Goal: Task Accomplishment & Management: Use online tool/utility

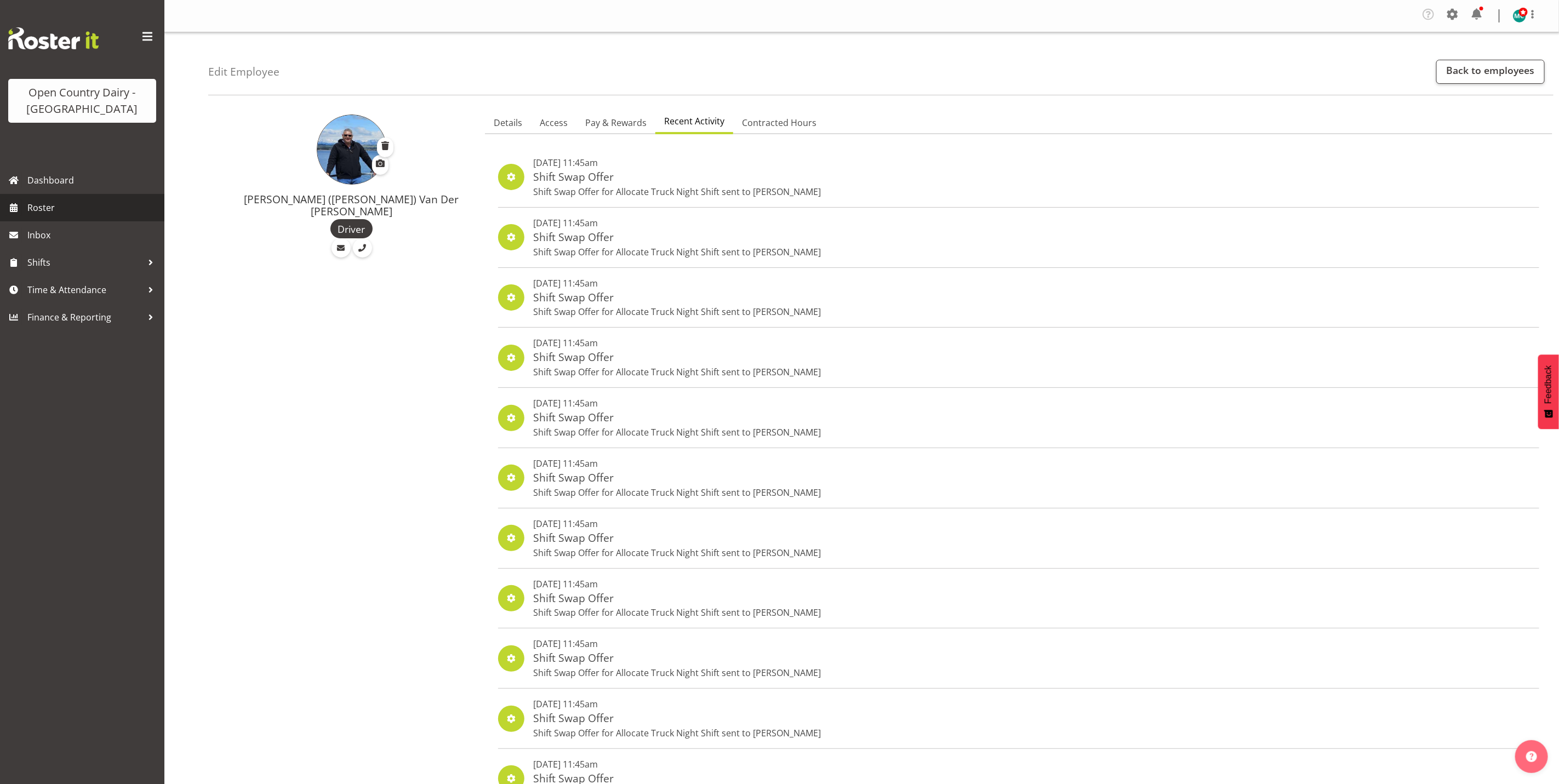
click at [43, 208] on span "Roster" at bounding box center [93, 207] width 132 height 17
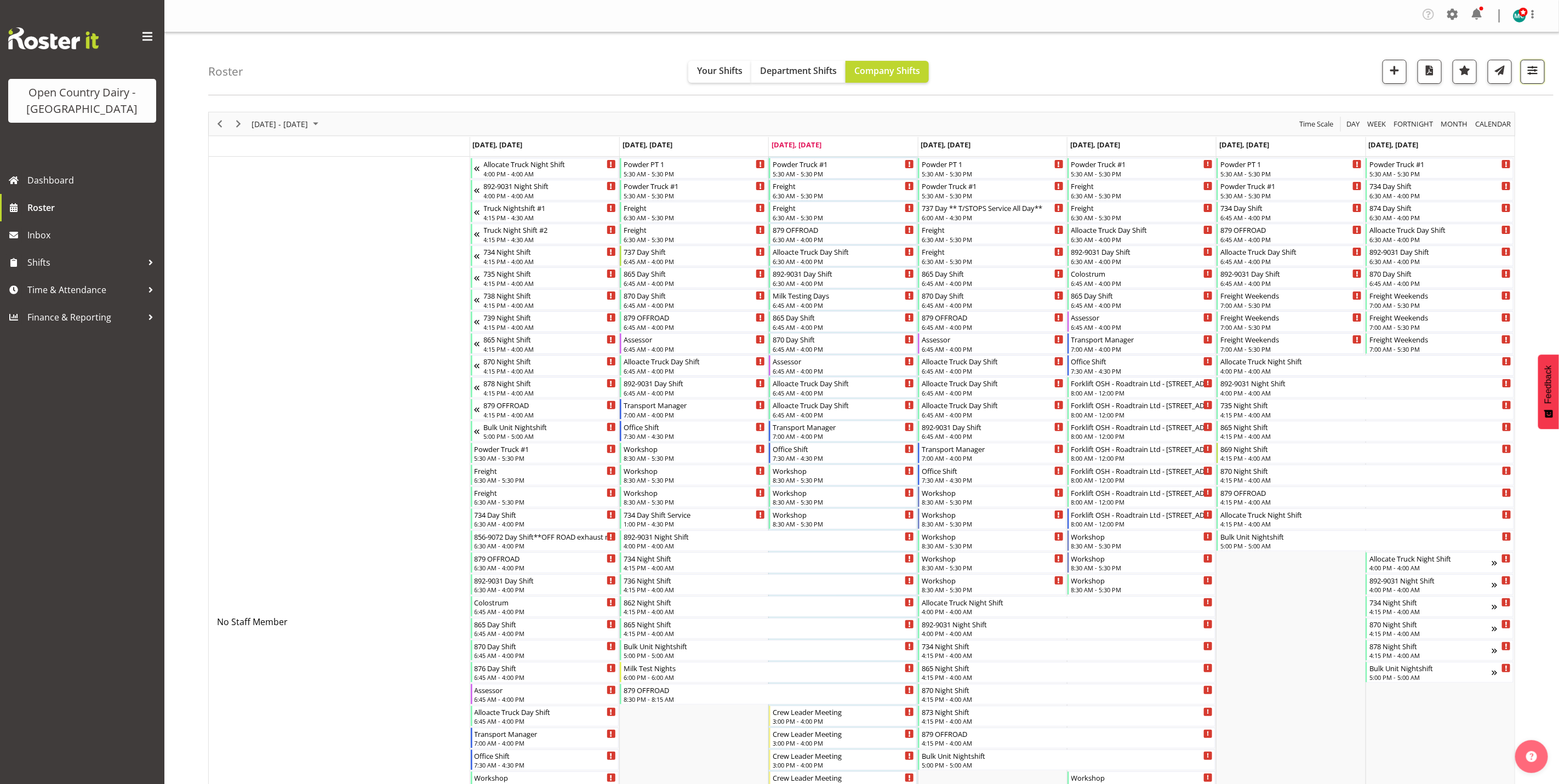
click at [1537, 72] on span "button" at bounding box center [1532, 70] width 15 height 15
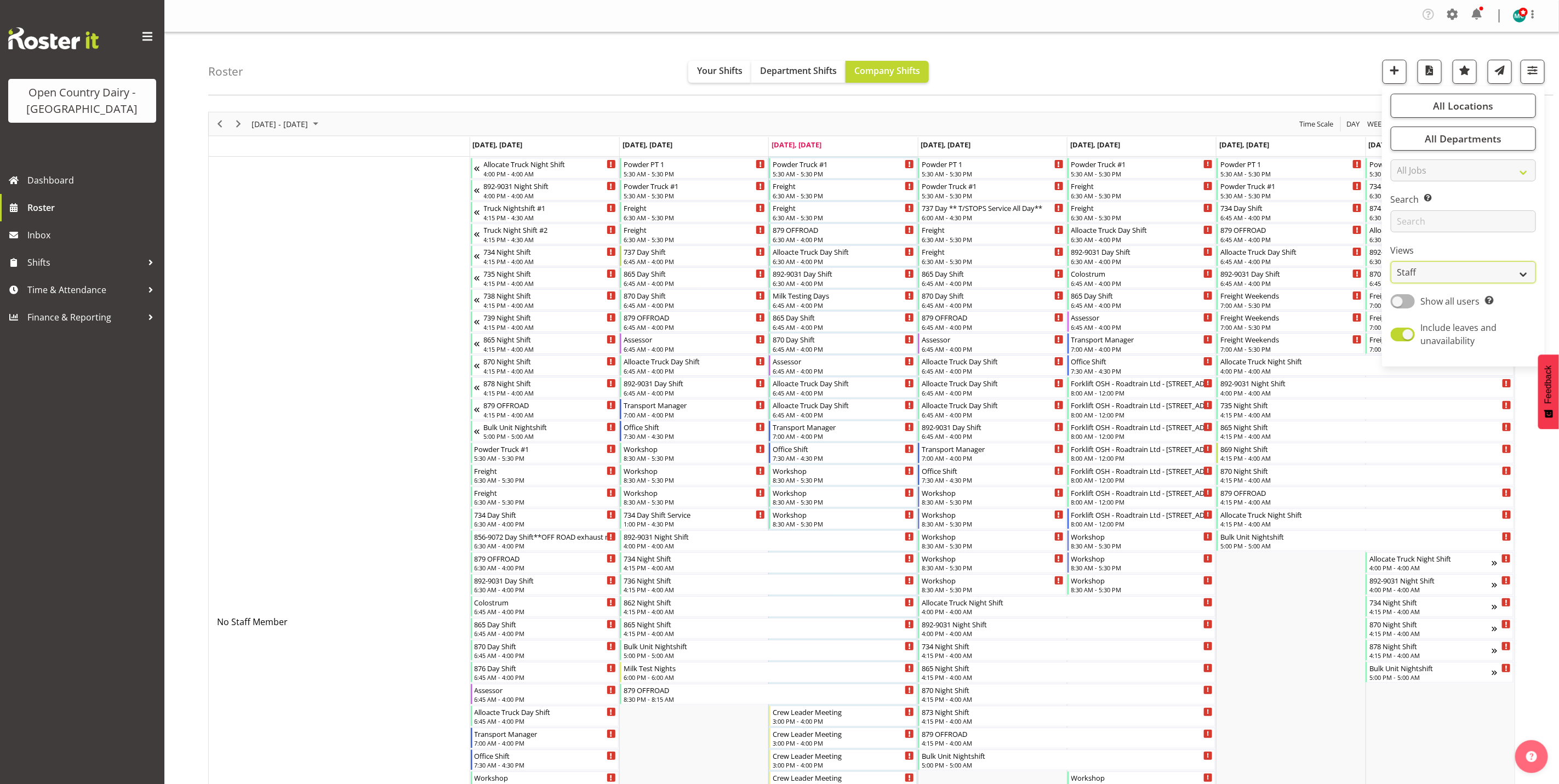
click at [1443, 278] on select "Staff Role Shift - Horizontal Shift - Vertical Staff - Location" at bounding box center [1464, 272] width 145 height 22
select select "shiftH"
click at [1391, 261] on select "Staff Role Shift - Horizontal Shift - Vertical Staff - Location" at bounding box center [1464, 272] width 145 height 22
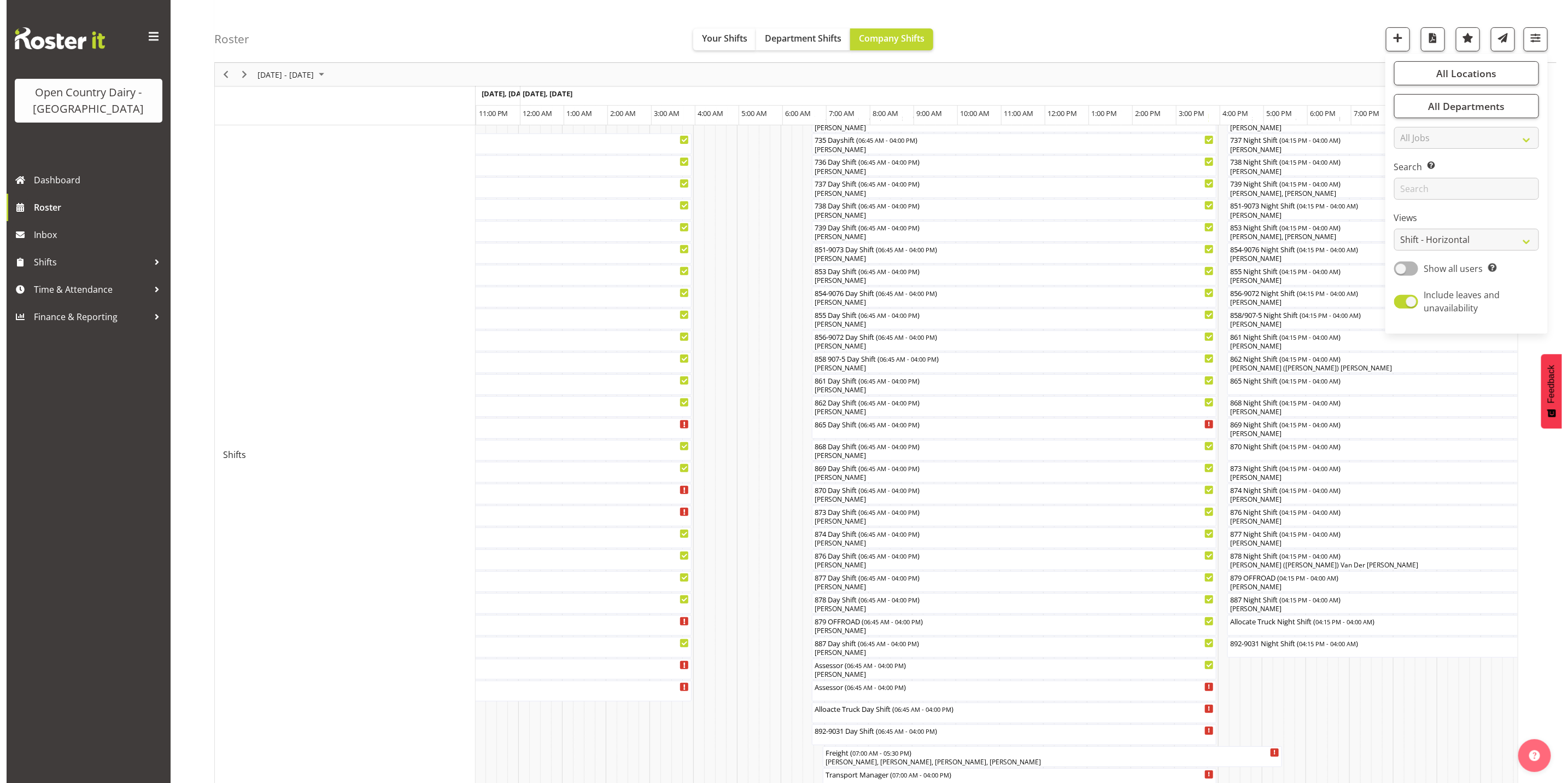
scroll to position [213, 0]
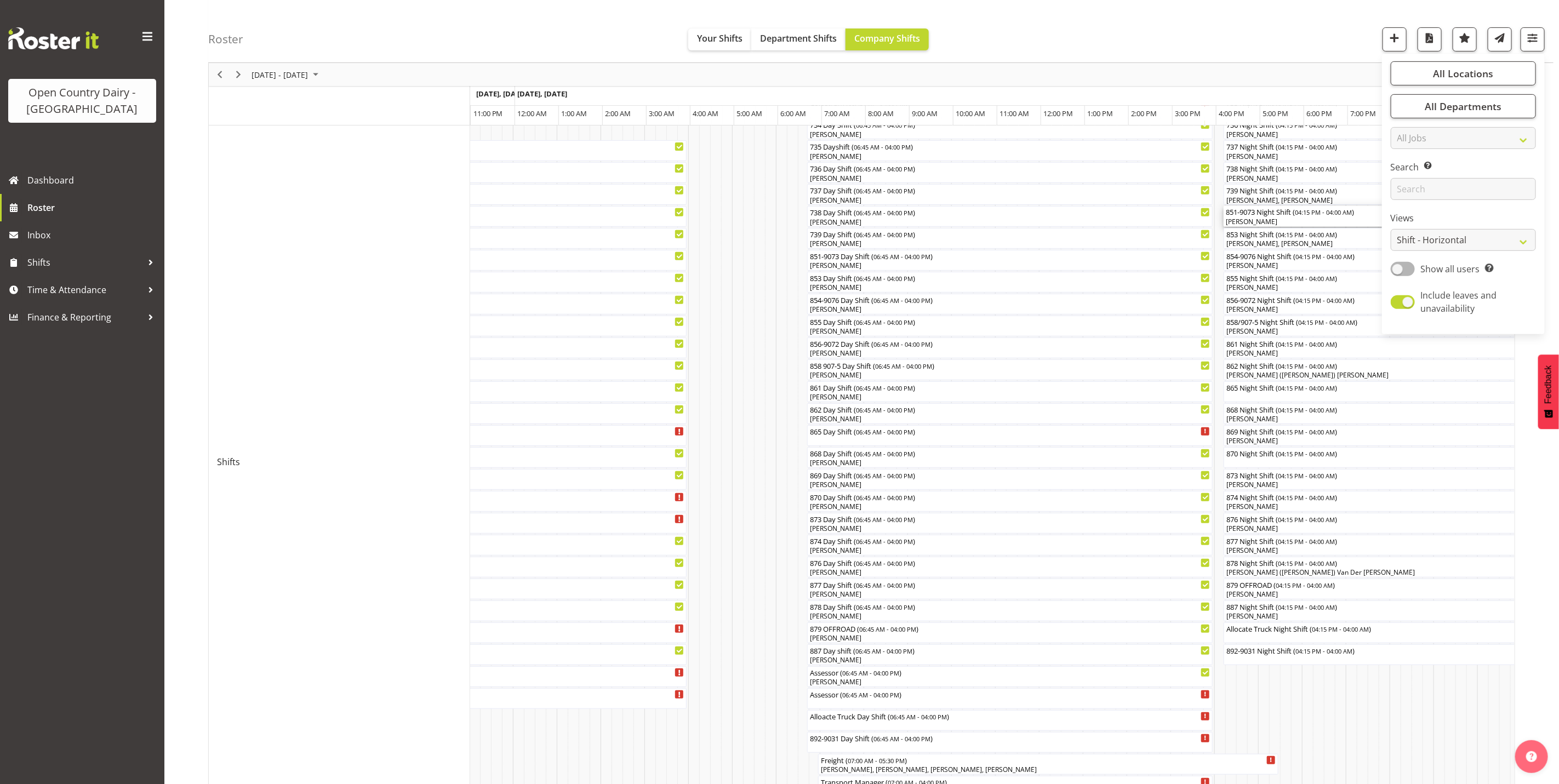
click at [1260, 223] on div "[PERSON_NAME]" at bounding box center [1481, 222] width 511 height 10
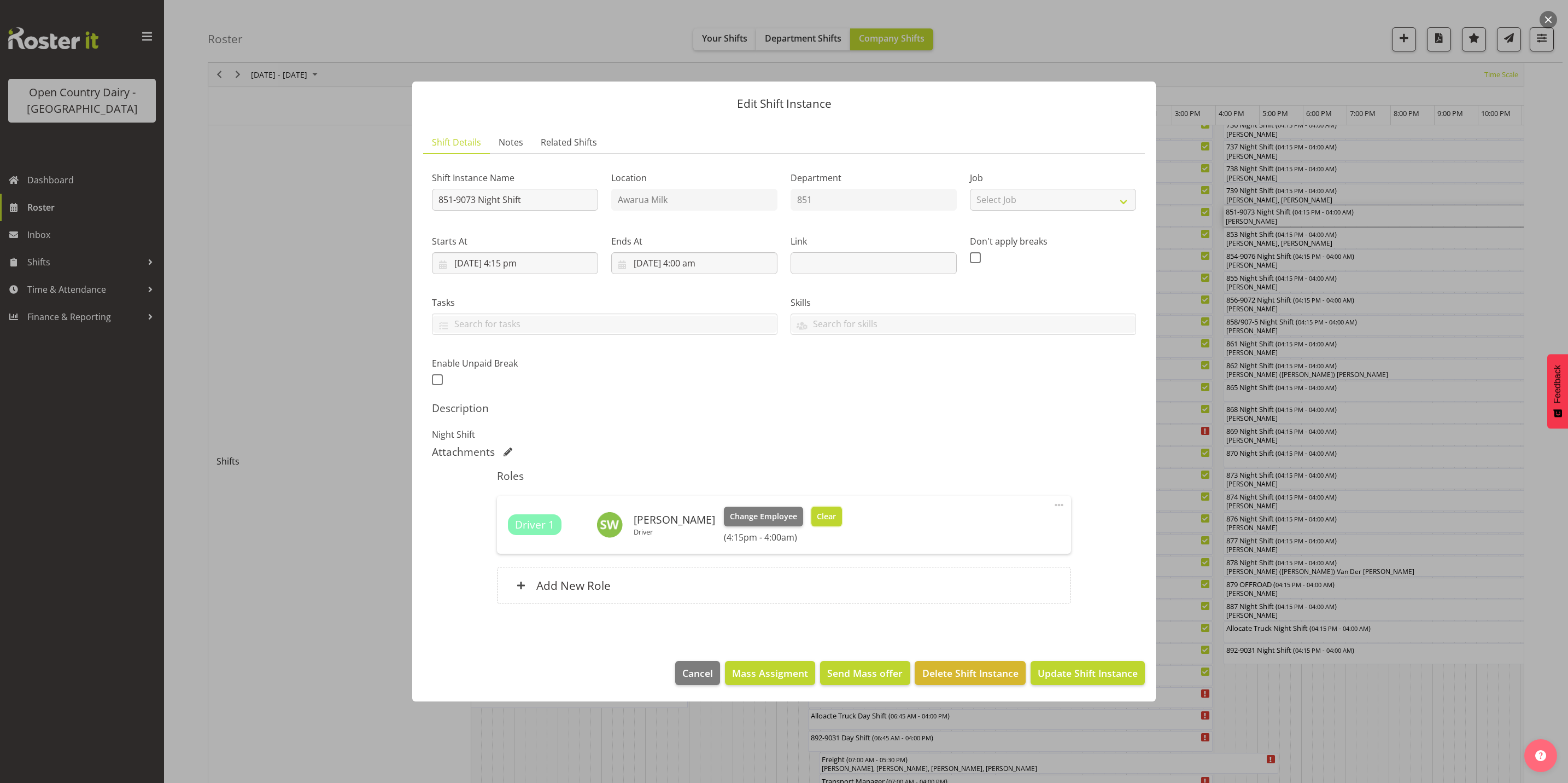
click at [817, 518] on span "Clear" at bounding box center [827, 516] width 20 height 12
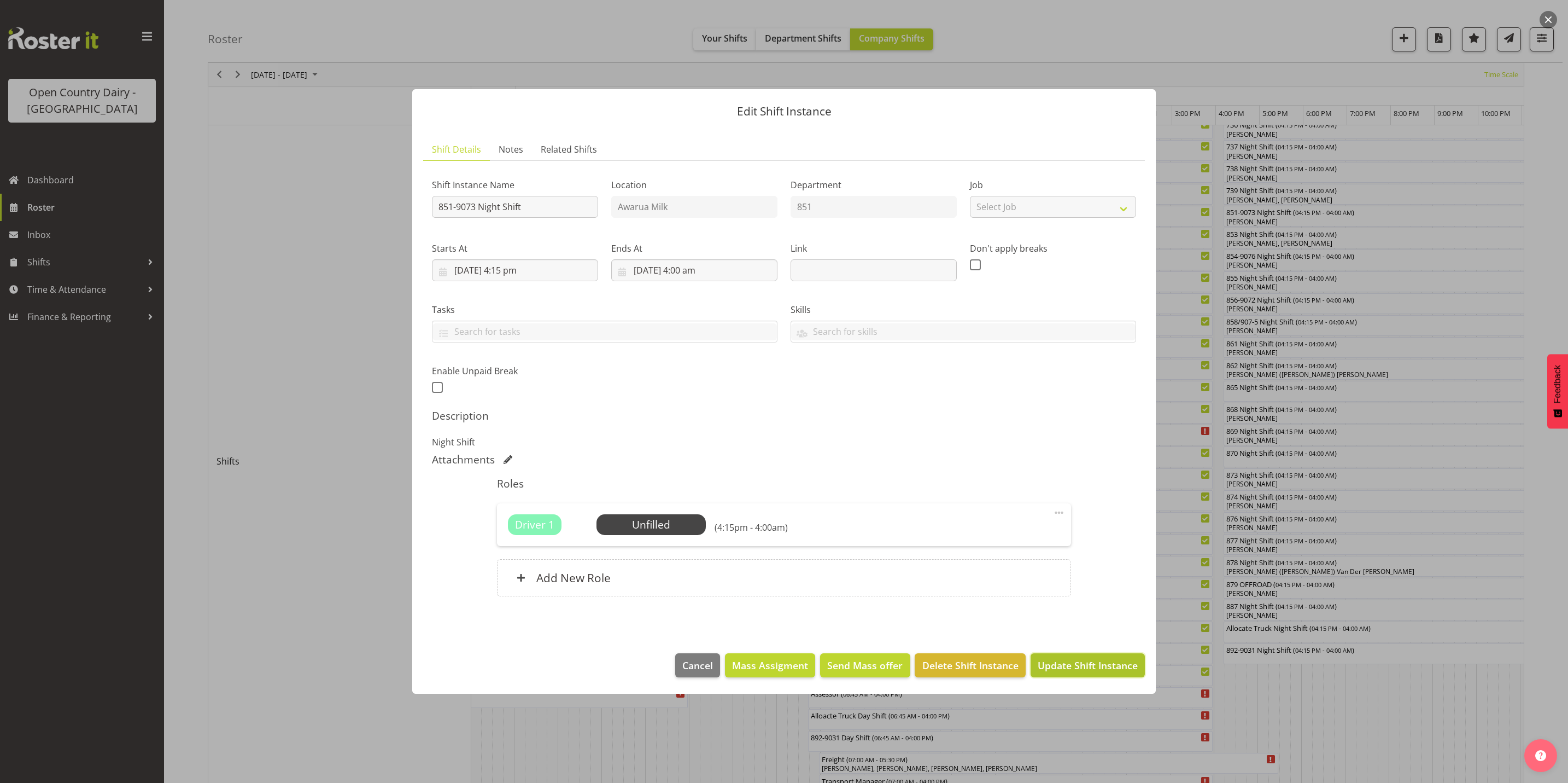
click at [1056, 666] on span "Update Shift Instance" at bounding box center [1087, 665] width 100 height 15
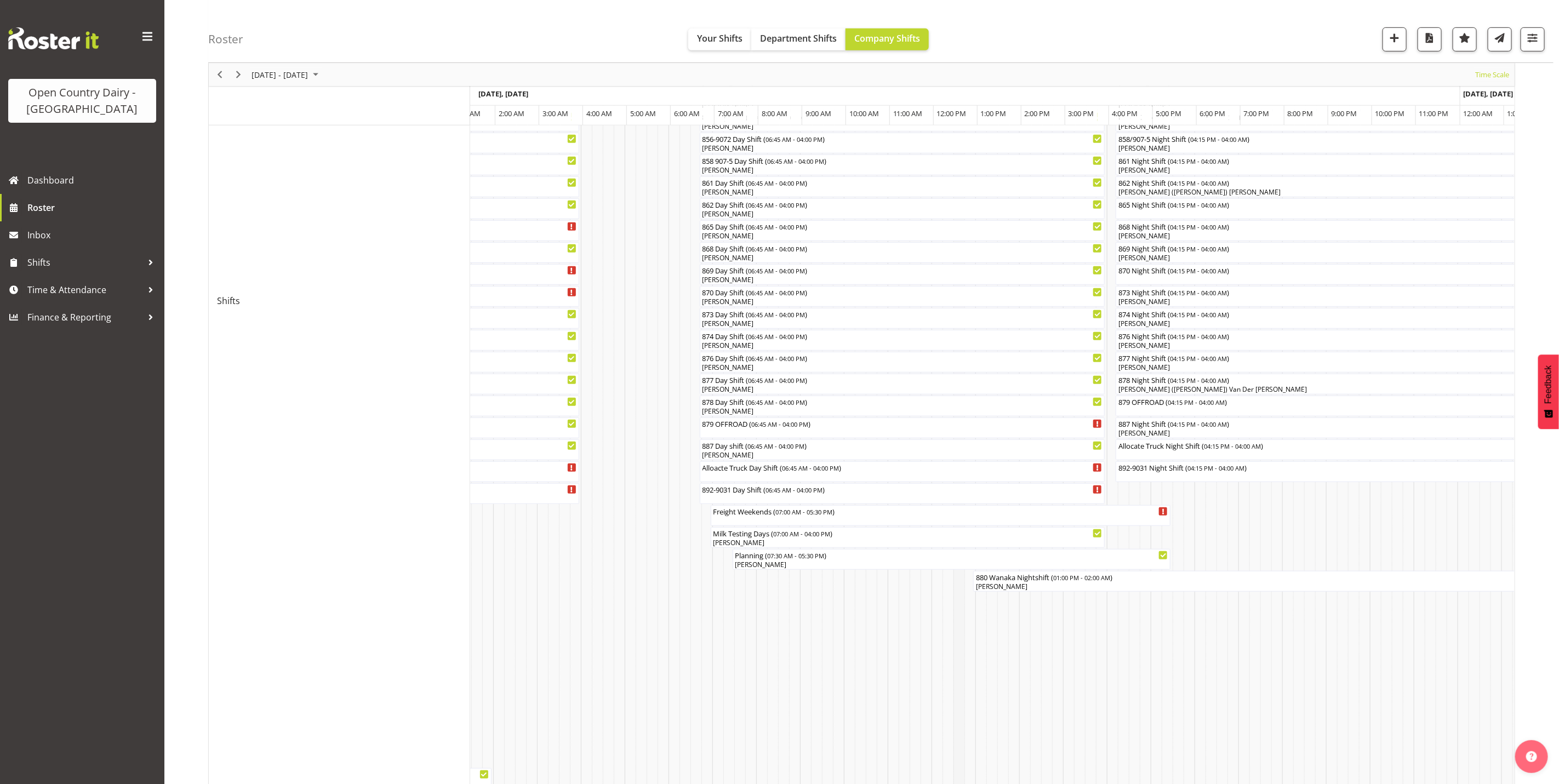
scroll to position [541, 0]
